Goal: Use online tool/utility: Utilize a website feature to perform a specific function

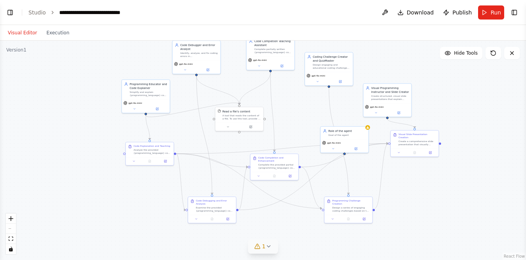
click at [260, 244] on icon at bounding box center [257, 246] width 6 height 6
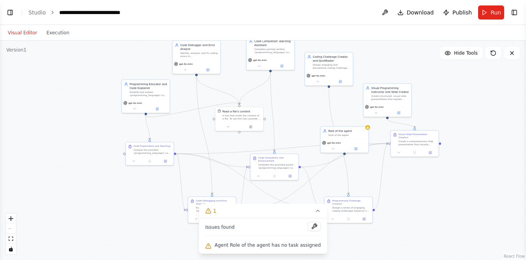
click at [216, 245] on div "Agent Role of the agent has no task assigned" at bounding box center [263, 245] width 116 height 10
click at [307, 226] on button at bounding box center [313, 225] width 13 height 9
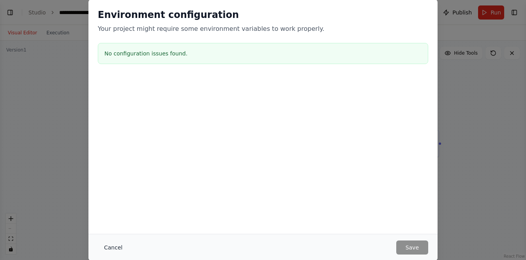
click at [111, 244] on button "Cancel" at bounding box center [113, 247] width 31 height 14
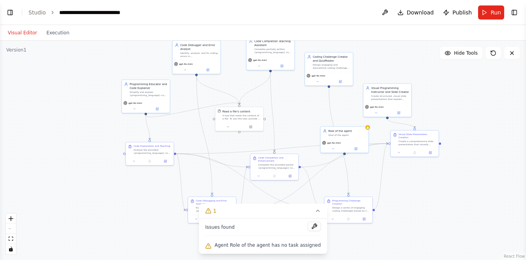
click at [302, 114] on div ".deletable-edge-delete-btn { width: 20px; height: 20px; border: 0px solid #ffff…" at bounding box center [263, 150] width 526 height 219
click at [364, 133] on div "Goal of the agent" at bounding box center [348, 133] width 38 height 3
drag, startPoint x: 353, startPoint y: 136, endPoint x: 310, endPoint y: 118, distance: 46.5
click at [310, 118] on div "Role of the agent Goal of the agent" at bounding box center [302, 112] width 48 height 12
click at [319, 99] on icon at bounding box center [319, 97] width 5 height 5
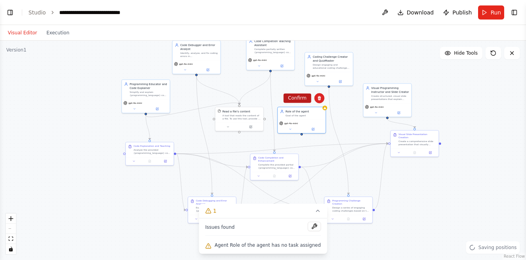
click at [292, 99] on button "Confirm" at bounding box center [297, 97] width 28 height 9
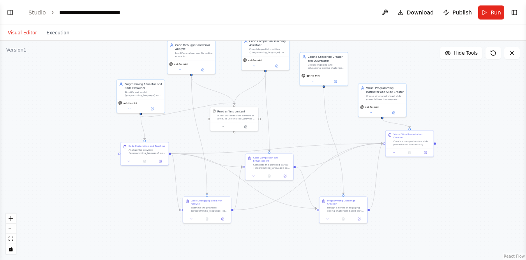
drag, startPoint x: 286, startPoint y: 122, endPoint x: 271, endPoint y: 116, distance: 16.1
click at [271, 116] on div ".deletable-edge-delete-btn { width: 20px; height: 20px; border: 0px solid #ffff…" at bounding box center [263, 150] width 526 height 219
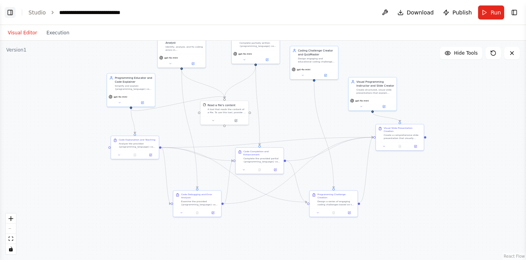
click at [11, 14] on button "Toggle Left Sidebar" at bounding box center [10, 12] width 11 height 11
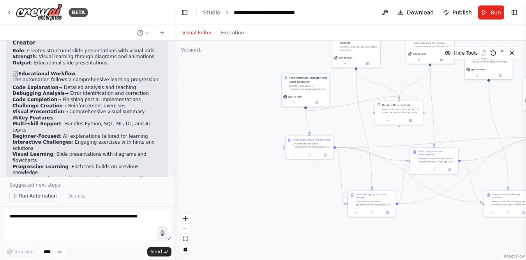
click at [32, 198] on span "Run Automation" at bounding box center [38, 196] width 38 height 6
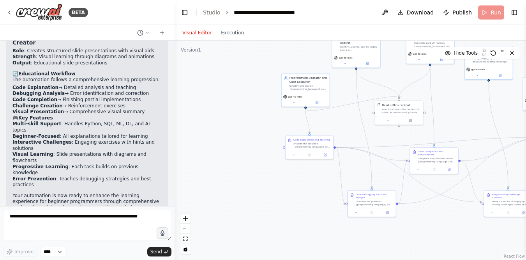
scroll to position [1259, 0]
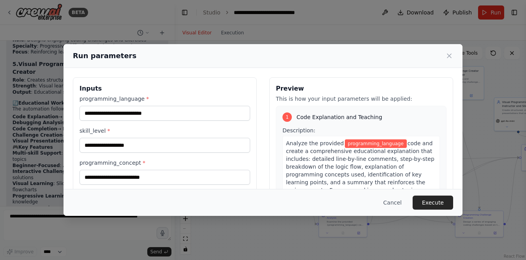
drag, startPoint x: 249, startPoint y: 137, endPoint x: 220, endPoint y: 157, distance: 35.2
click at [220, 157] on body "BETA Hello! I'm the CrewAI assistant. What kind of automation do you want to bu…" at bounding box center [263, 130] width 526 height 260
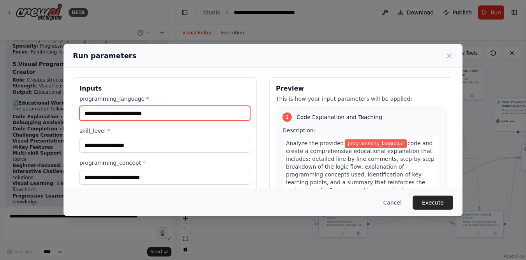
click at [133, 111] on input "programming_language *" at bounding box center [164, 113] width 171 height 15
type input "**********"
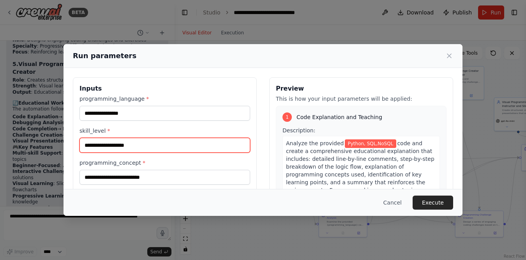
click at [112, 143] on input "skill_level *" at bounding box center [164, 145] width 171 height 15
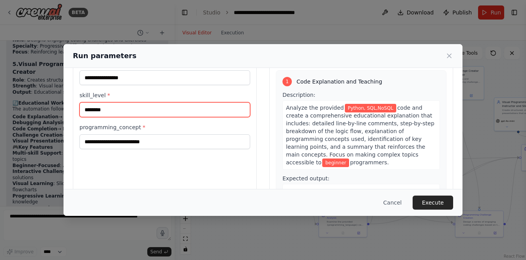
scroll to position [37, 0]
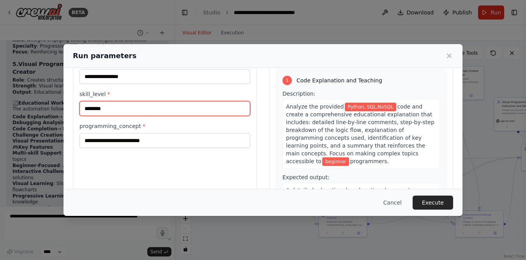
type input "********"
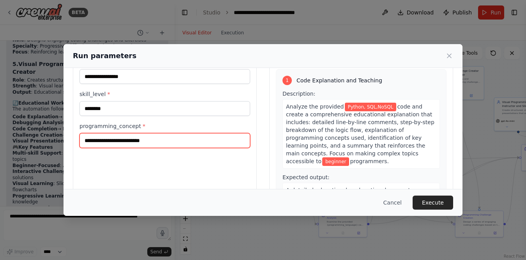
click at [127, 142] on input "programming_concept *" at bounding box center [164, 140] width 171 height 15
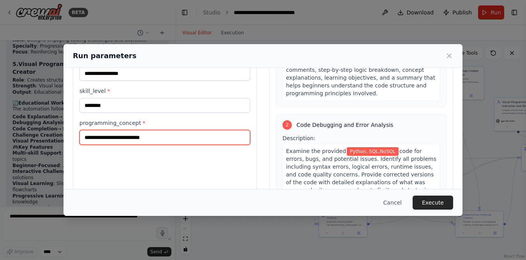
scroll to position [0, 0]
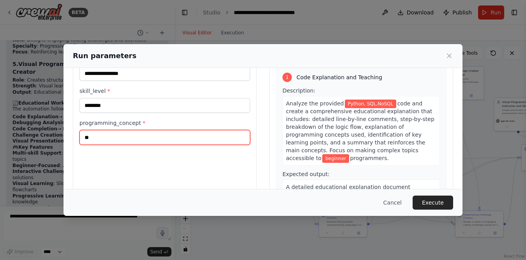
type input "*"
type input "**********"
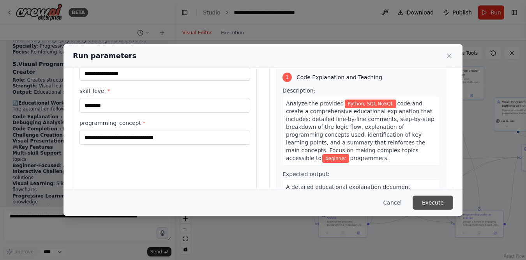
click at [431, 202] on button "Execute" at bounding box center [433, 202] width 41 height 14
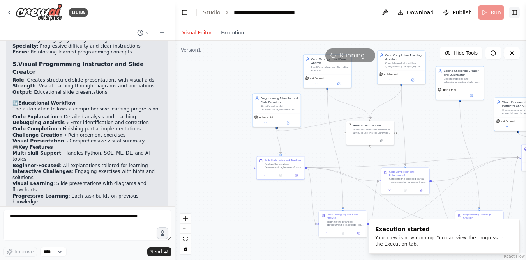
click at [514, 17] on button "Toggle Right Sidebar" at bounding box center [514, 12] width 11 height 11
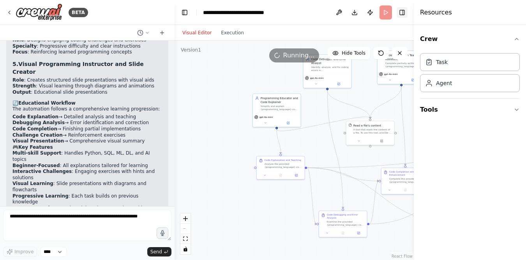
click at [403, 12] on button "Toggle Right Sidebar" at bounding box center [402, 12] width 11 height 11
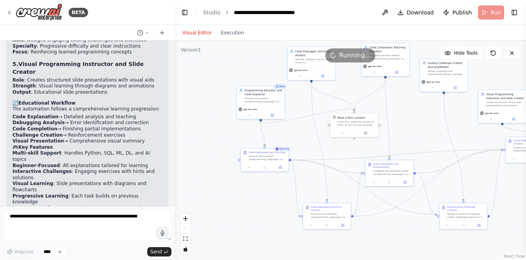
drag, startPoint x: 214, startPoint y: 90, endPoint x: 198, endPoint y: 81, distance: 18.6
click at [198, 81] on div ".deletable-edge-delete-btn { width: 20px; height: 20px; border: 0px solid #ffff…" at bounding box center [351, 150] width 352 height 219
click at [228, 32] on button "Execution" at bounding box center [232, 32] width 32 height 9
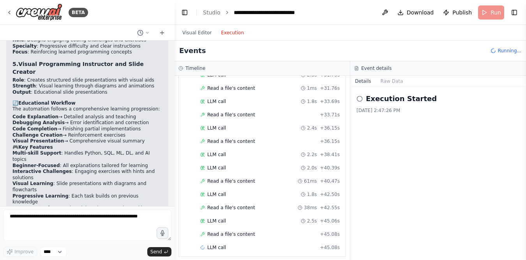
scroll to position [419, 0]
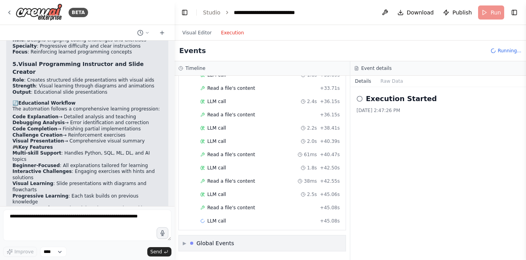
click at [185, 245] on span "▶" at bounding box center [185, 243] width 4 height 6
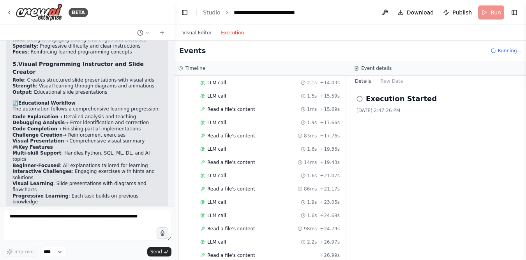
scroll to position [0, 0]
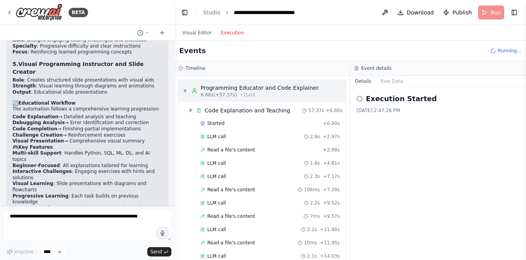
click at [184, 88] on span "▼" at bounding box center [185, 91] width 5 height 6
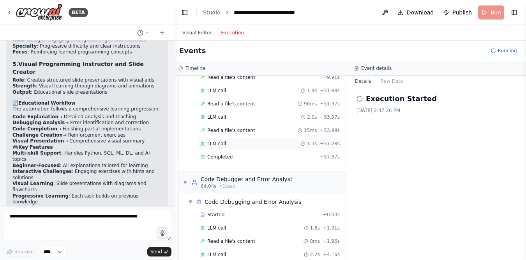
scroll to position [892, 0]
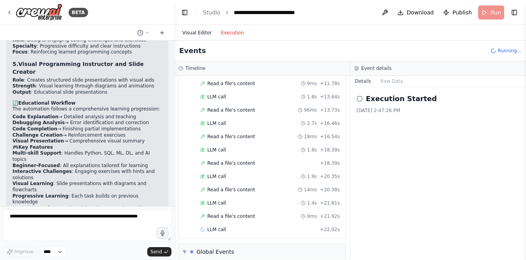
click at [191, 30] on button "Visual Editor" at bounding box center [197, 32] width 39 height 9
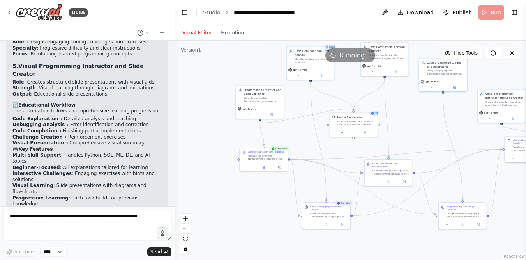
scroll to position [1259, 0]
